Goal: Task Accomplishment & Management: Manage account settings

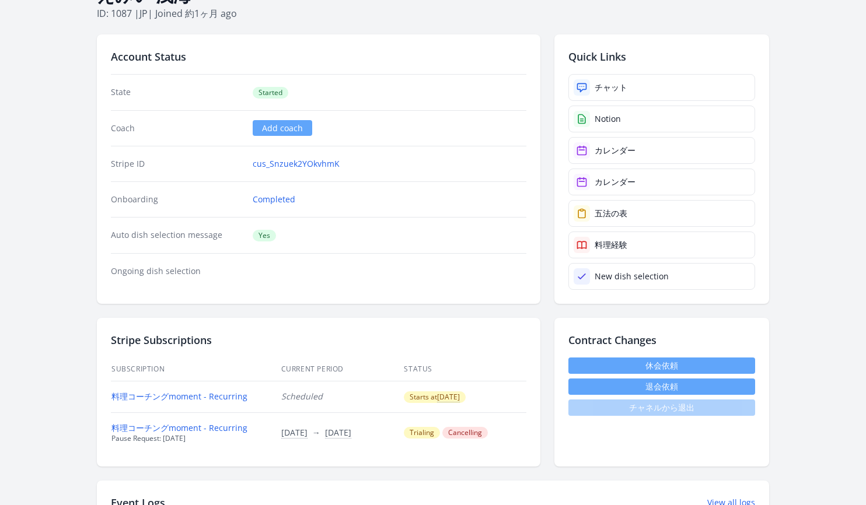
scroll to position [235, 0]
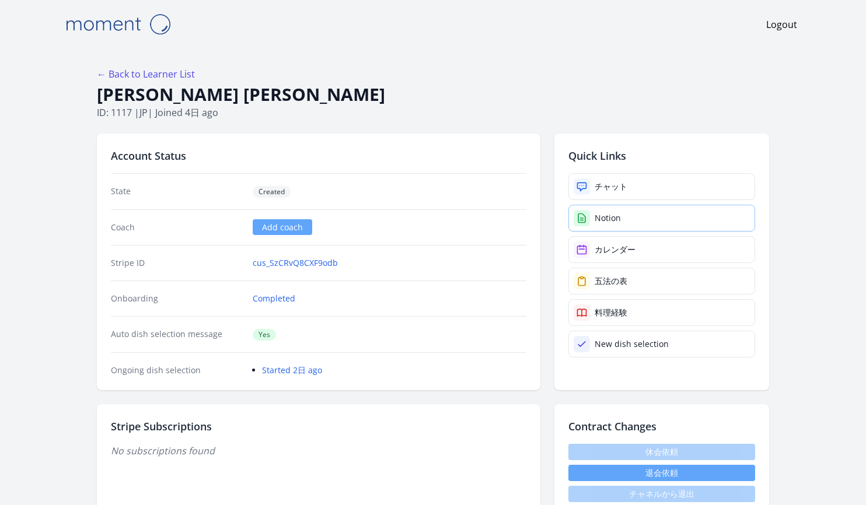
click at [611, 217] on div "Notion" at bounding box center [607, 218] width 26 height 12
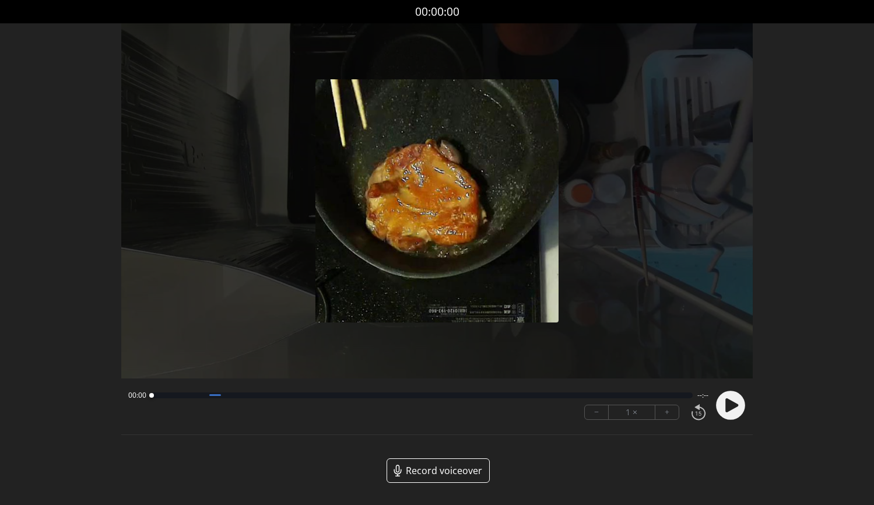
click at [734, 403] on icon at bounding box center [732, 405] width 13 height 14
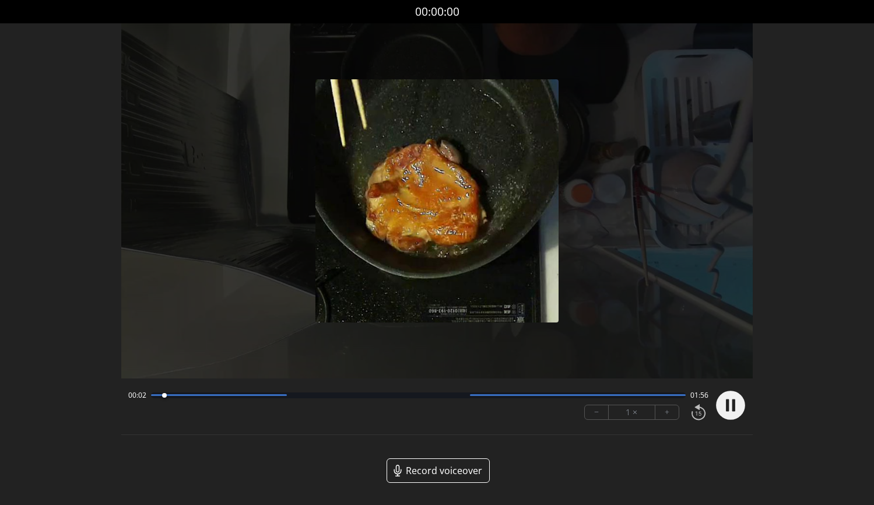
click at [670, 412] on button "+" at bounding box center [667, 412] width 23 height 14
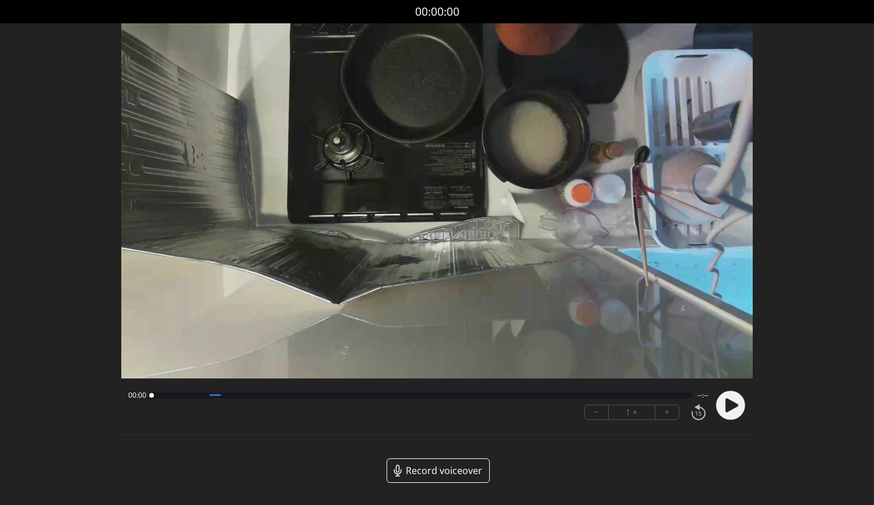
click at [727, 406] on icon at bounding box center [732, 405] width 13 height 14
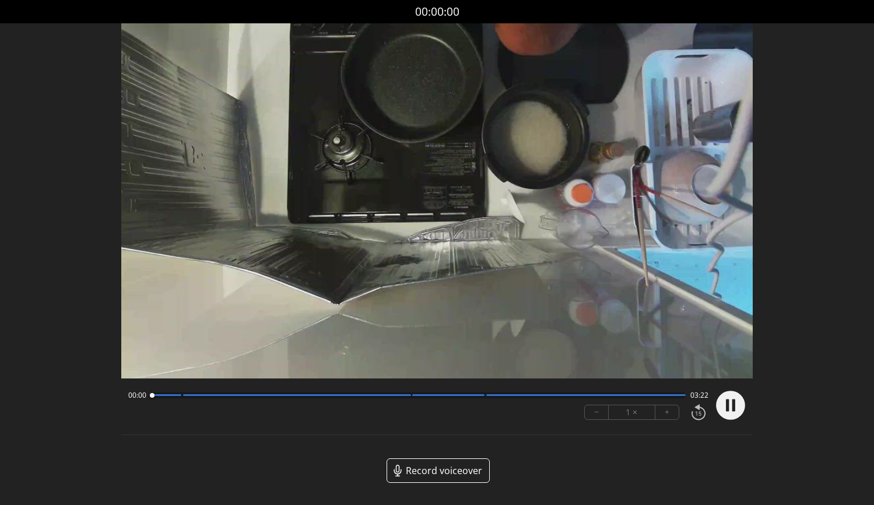
click at [667, 415] on button "+" at bounding box center [667, 412] width 23 height 14
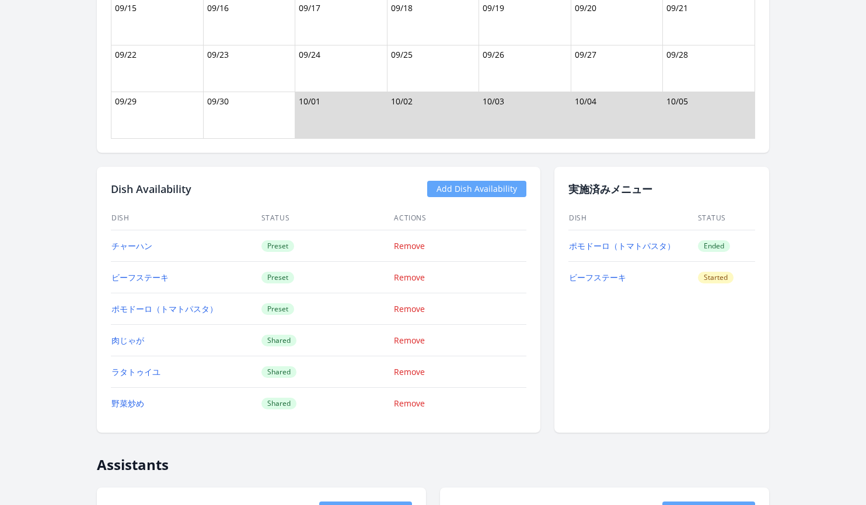
scroll to position [1113, 0]
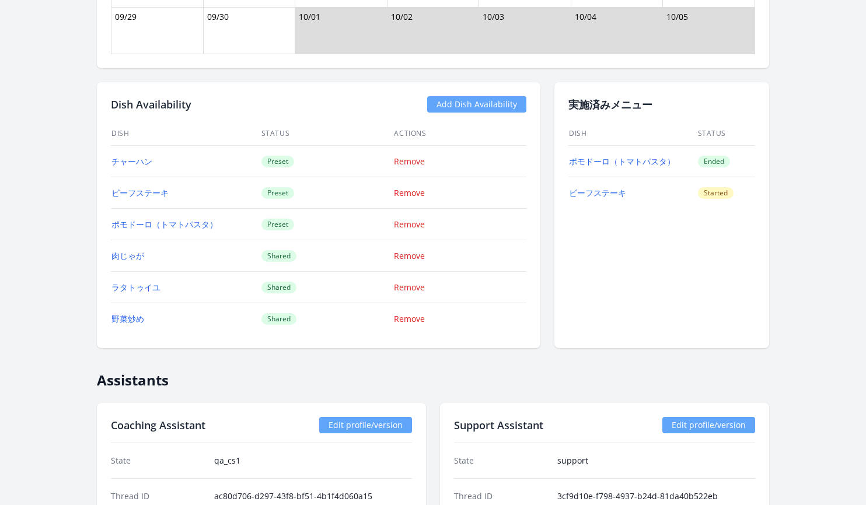
click at [482, 110] on link "Add Dish Availability" at bounding box center [476, 104] width 99 height 16
click at [459, 103] on link "Add Dish Availability" at bounding box center [476, 104] width 99 height 16
click at [494, 101] on link "Add Dish Availability" at bounding box center [476, 104] width 99 height 16
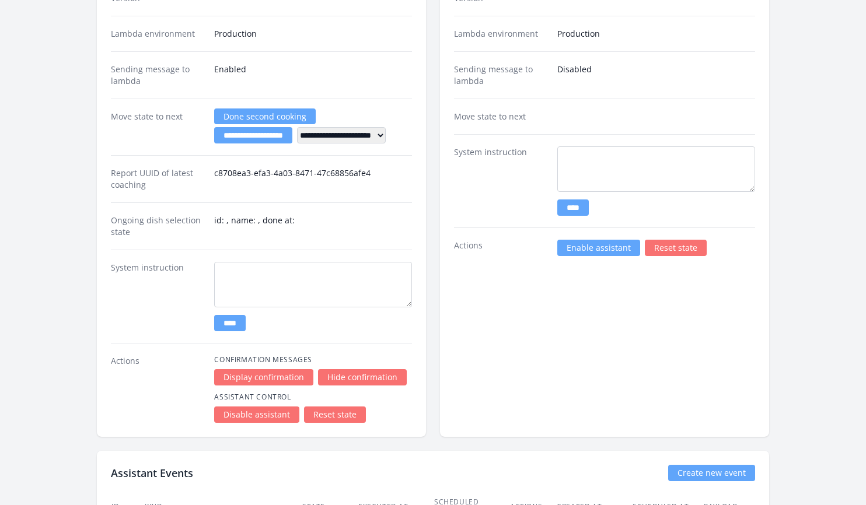
scroll to position [1751, 0]
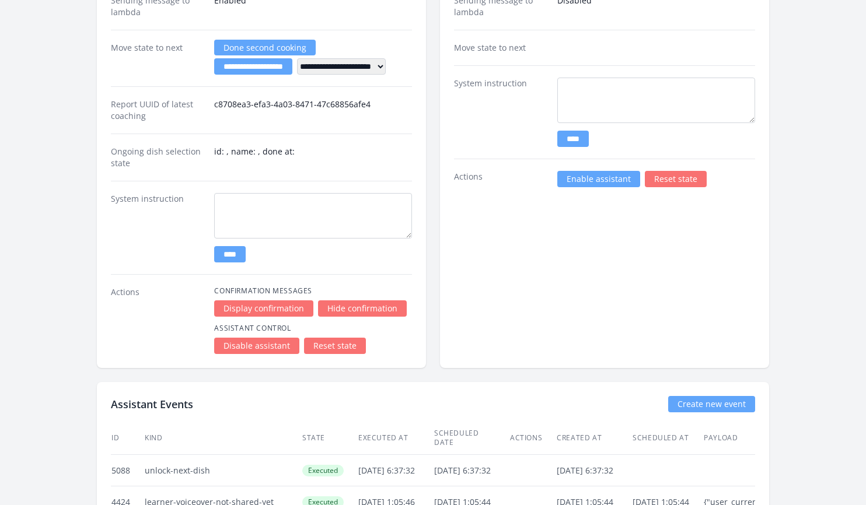
click at [589, 176] on link "Enable assistant" at bounding box center [598, 179] width 83 height 16
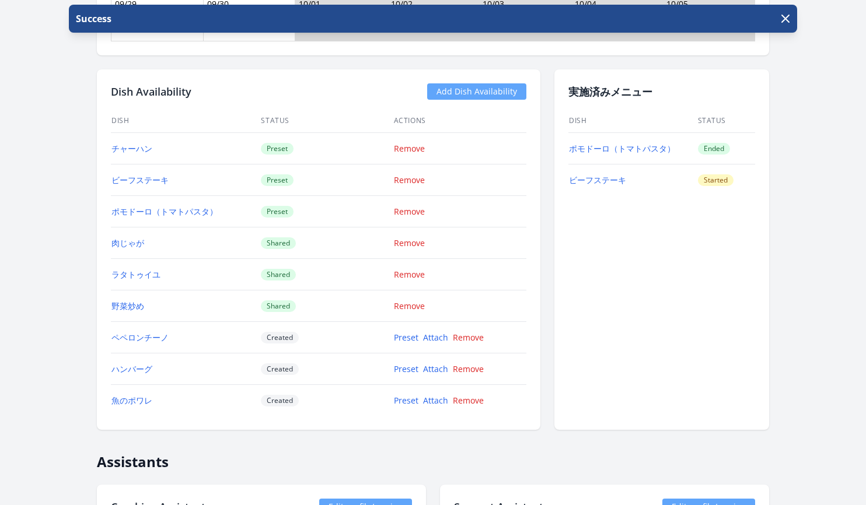
scroll to position [1149, 0]
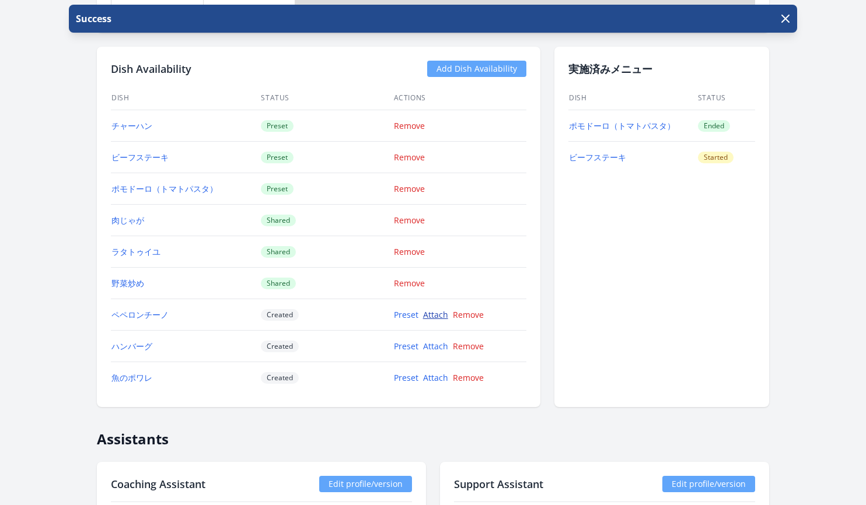
click at [430, 317] on link "Attach" at bounding box center [435, 314] width 25 height 11
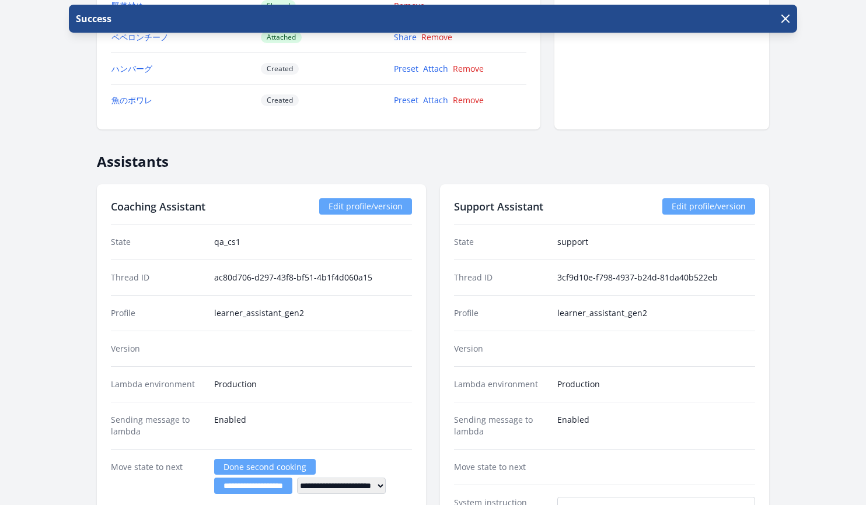
scroll to position [1434, 0]
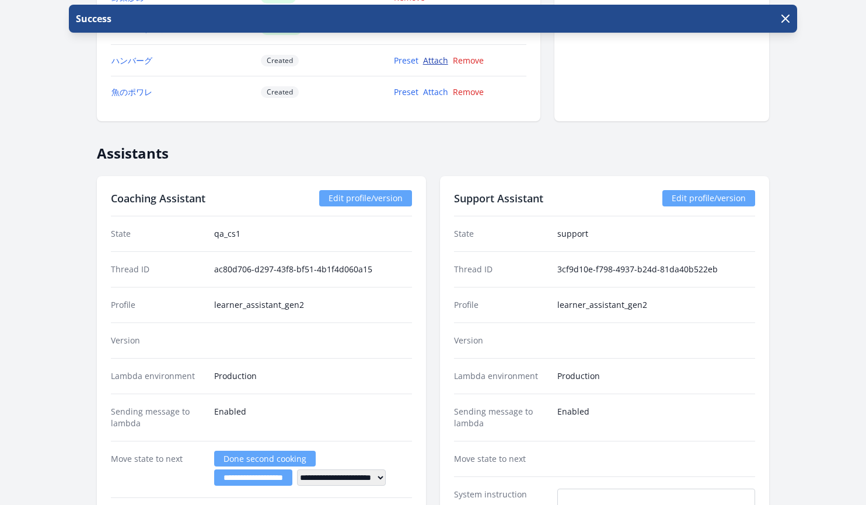
click at [434, 62] on link "Attach" at bounding box center [435, 60] width 25 height 11
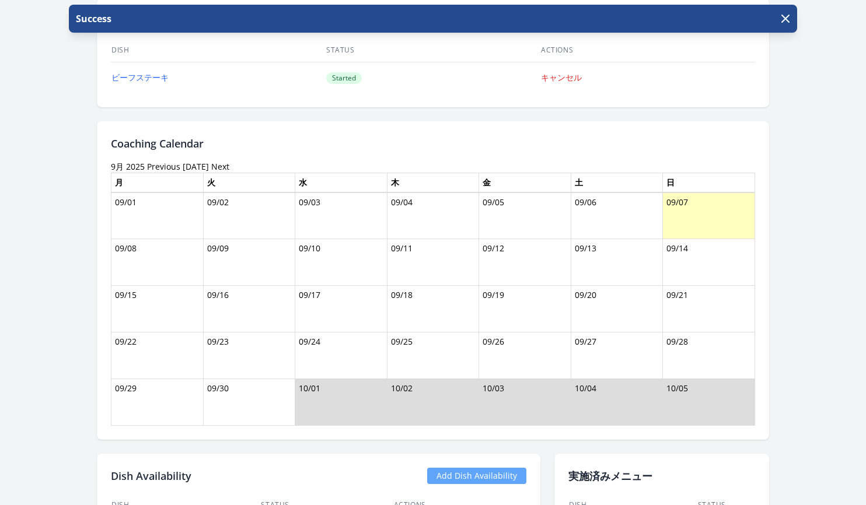
scroll to position [1164, 0]
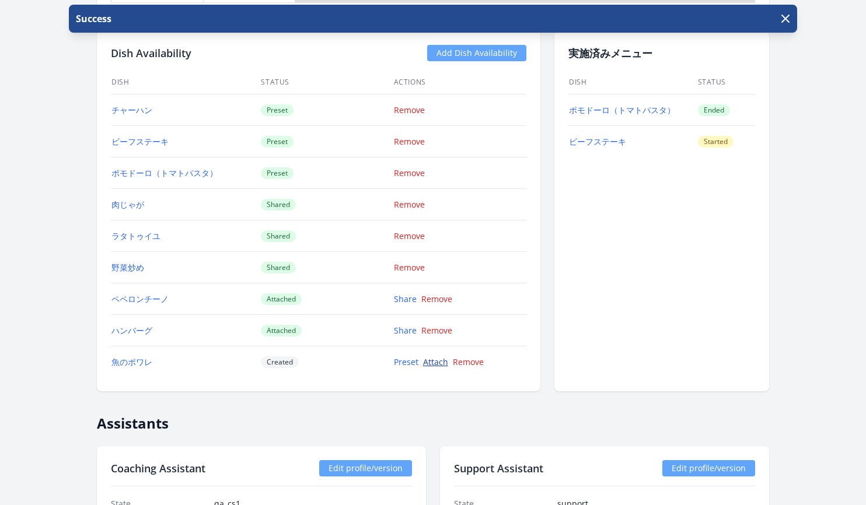
click at [429, 366] on link "Attach" at bounding box center [435, 361] width 25 height 11
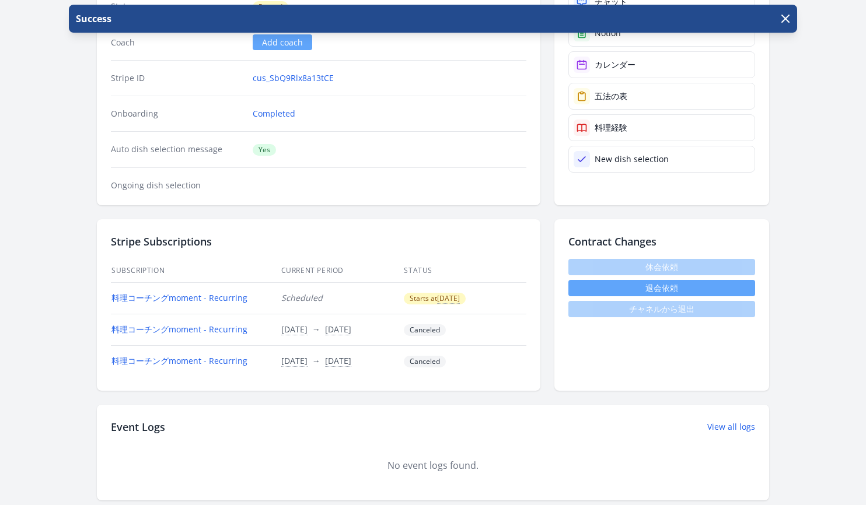
scroll to position [197, 0]
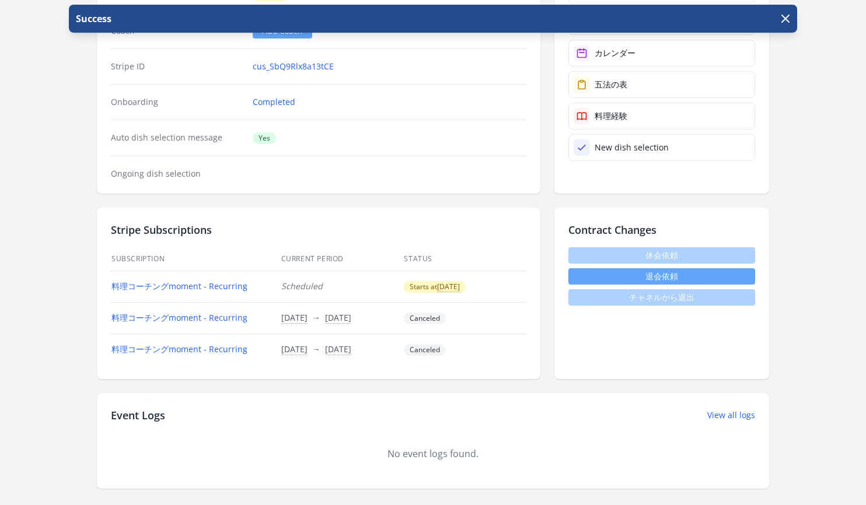
drag, startPoint x: 41, startPoint y: 116, endPoint x: 51, endPoint y: 120, distance: 11.0
click at [51, 120] on body "Success Logout ← Back to Learner List Iwabuchi Shun ID: 1051 | jp | Joined 2ヶ月 …" at bounding box center [433, 55] width 866 height 505
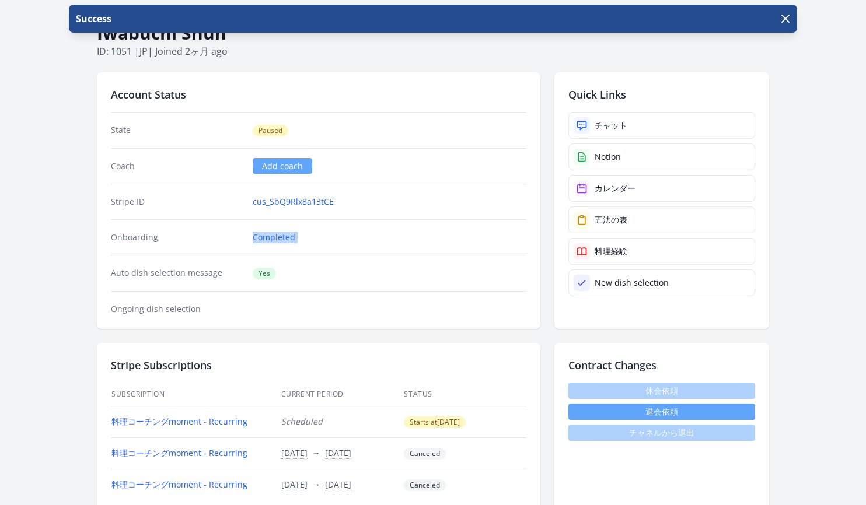
scroll to position [28, 0]
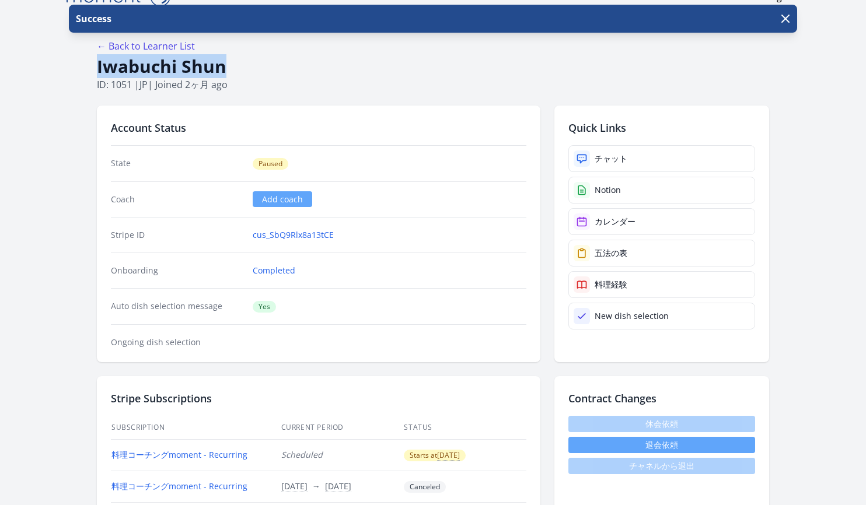
drag, startPoint x: 228, startPoint y: 72, endPoint x: 97, endPoint y: 70, distance: 130.7
click at [97, 70] on h1 "Iwabuchi Shun" at bounding box center [433, 66] width 672 height 22
copy h1 "Iwabuchi Shun"
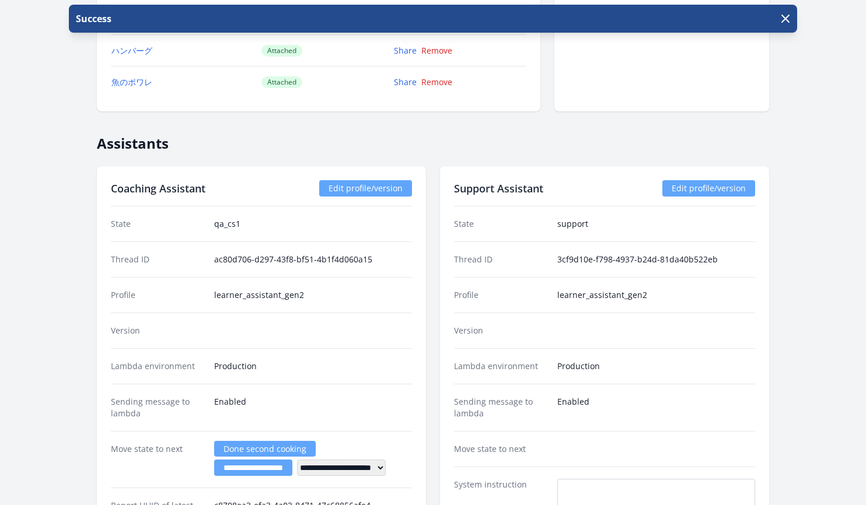
scroll to position [1573, 0]
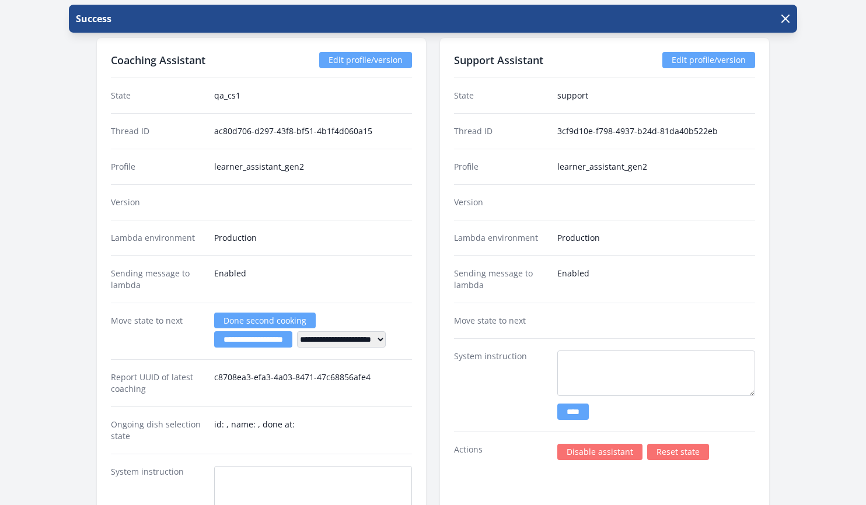
click at [600, 450] on link "Disable assistant" at bounding box center [599, 452] width 85 height 16
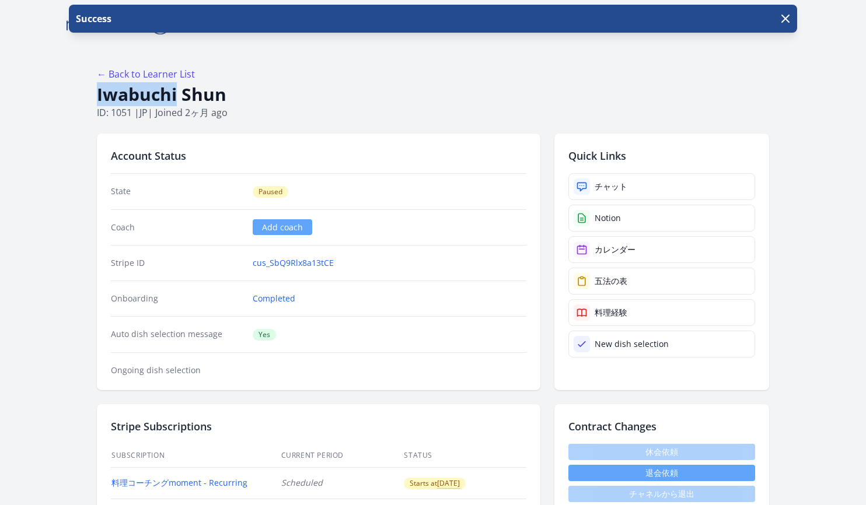
drag, startPoint x: 95, startPoint y: 93, endPoint x: 177, endPoint y: 93, distance: 82.3
copy h1 "Iwabuchi"
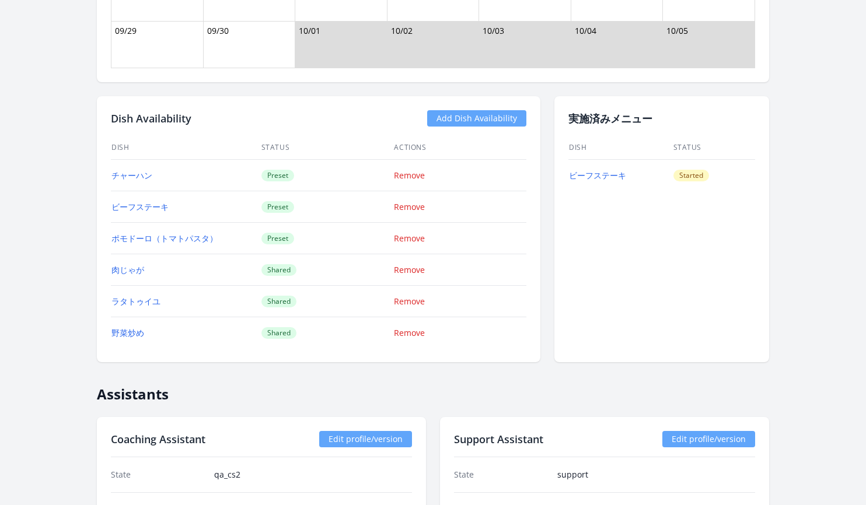
scroll to position [1153, 0]
